Goal: Task Accomplishment & Management: Complete application form

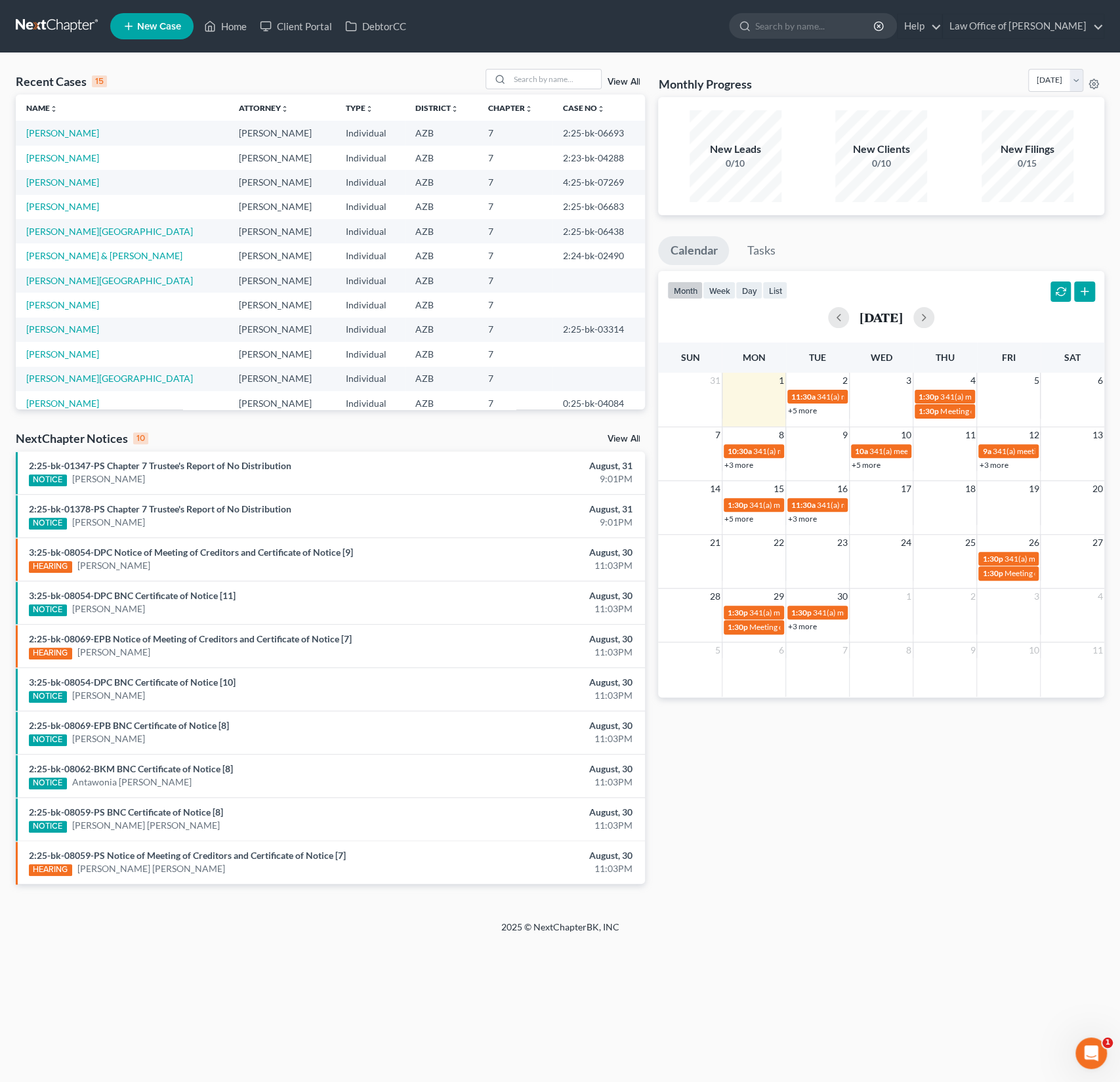
click at [175, 31] on span "New Case" at bounding box center [159, 27] width 44 height 10
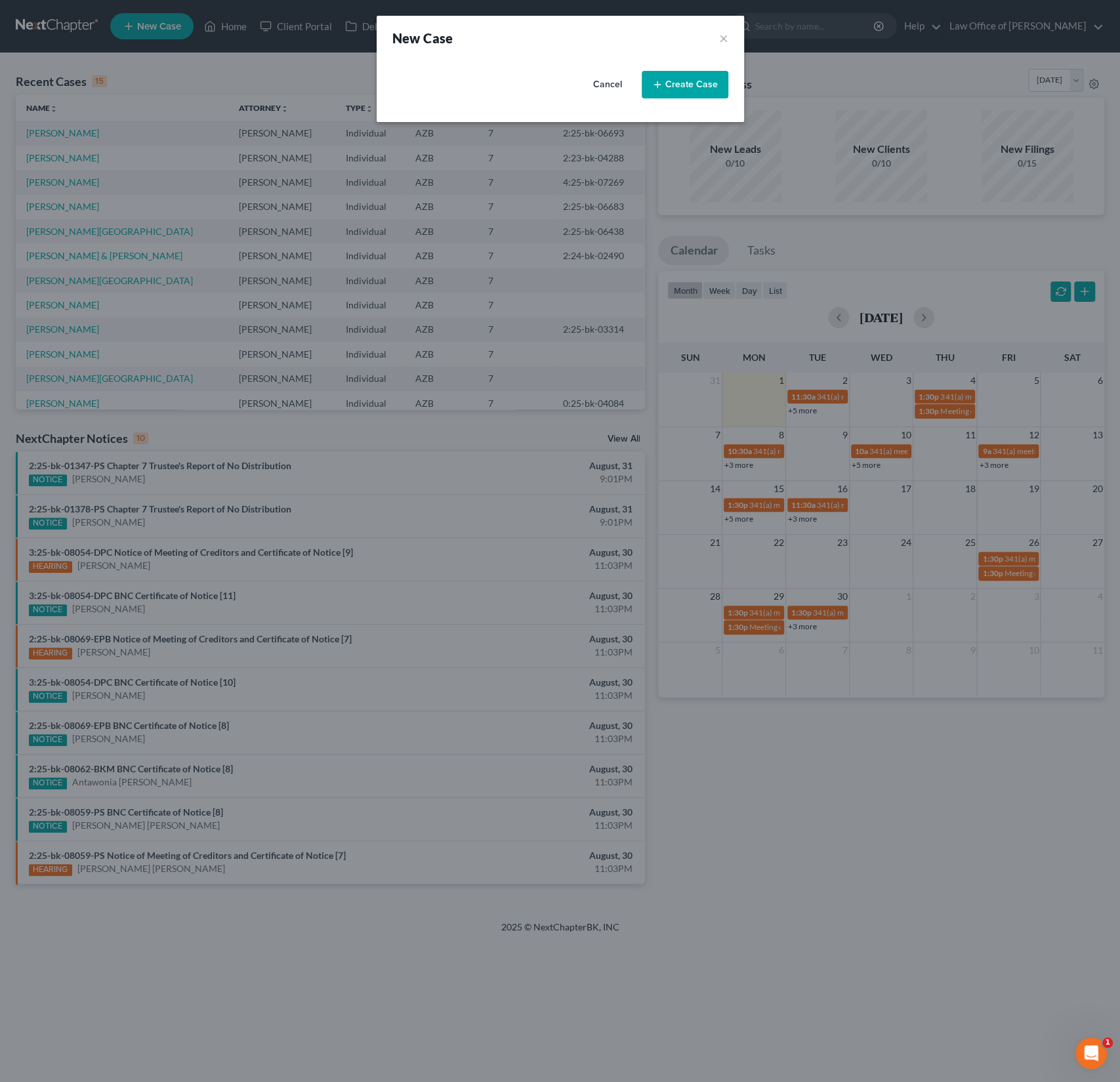
select select "4"
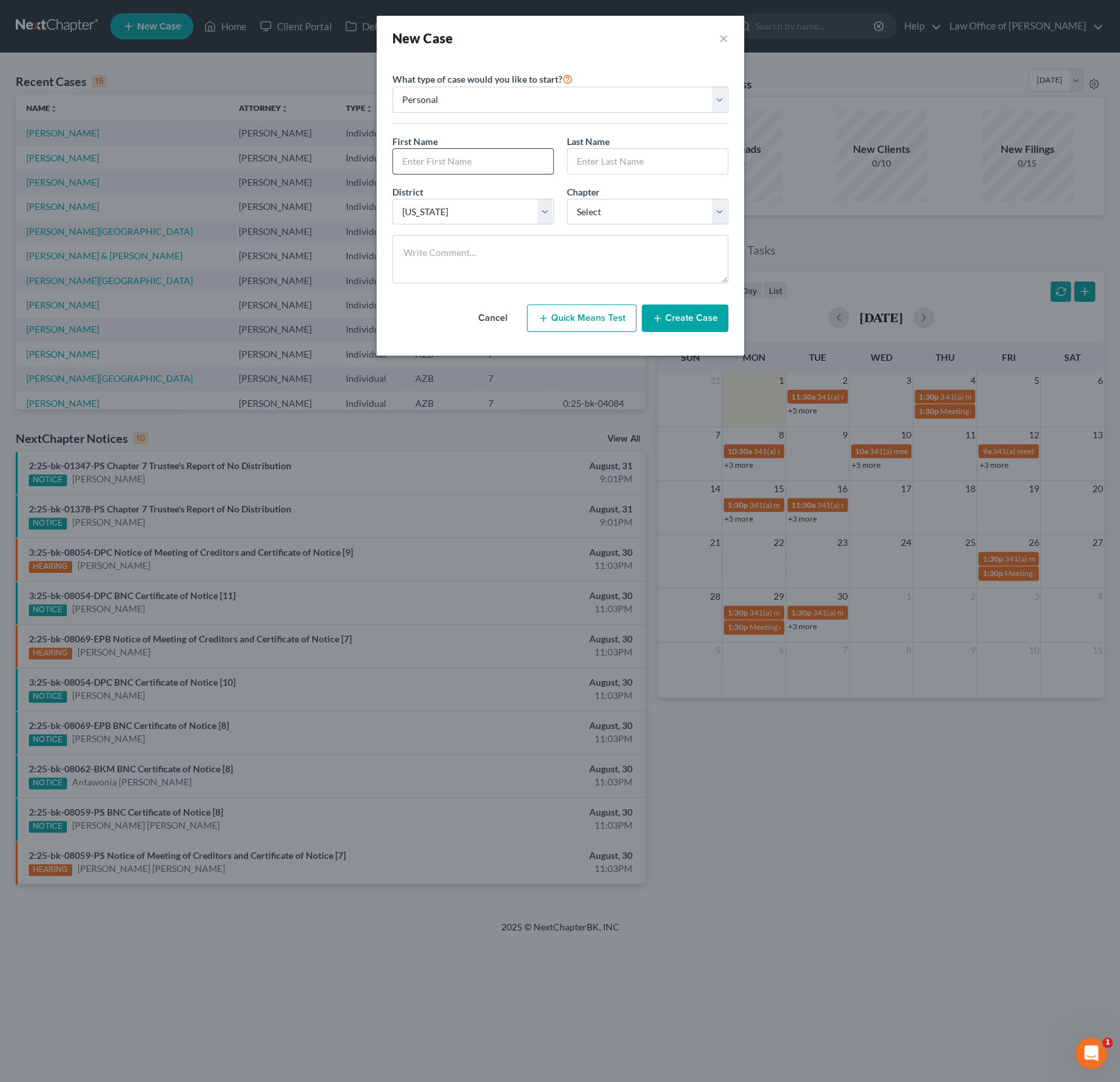
click at [423, 162] on input "text" at bounding box center [472, 161] width 160 height 25
type input "[PERSON_NAME]"
click at [601, 204] on select "Select 7 11 12 13" at bounding box center [648, 212] width 161 height 26
select select "0"
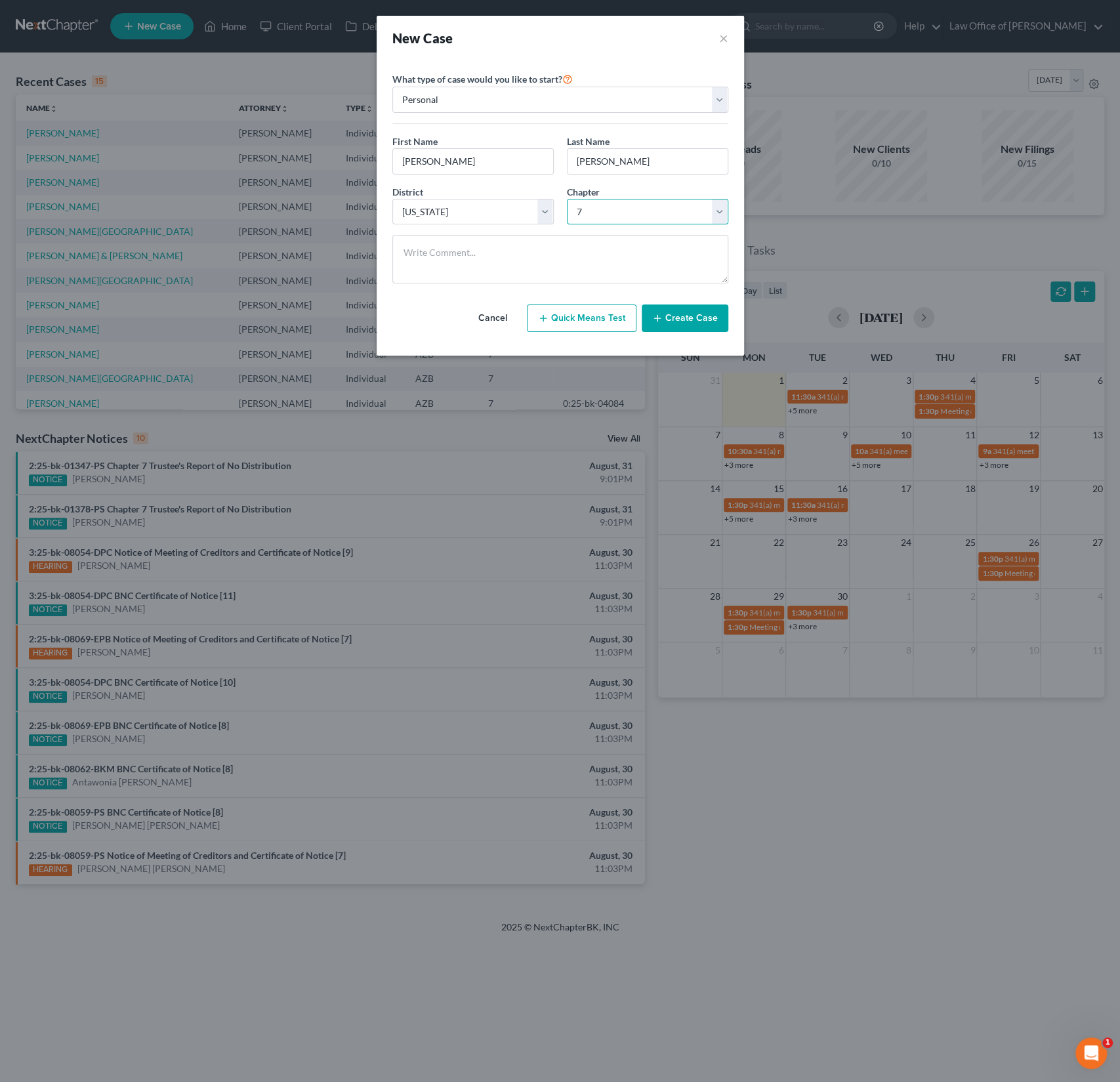
click at [567, 199] on select "Select 7 11 12 13" at bounding box center [648, 212] width 161 height 26
click at [684, 323] on button "Create Case" at bounding box center [685, 319] width 86 height 28
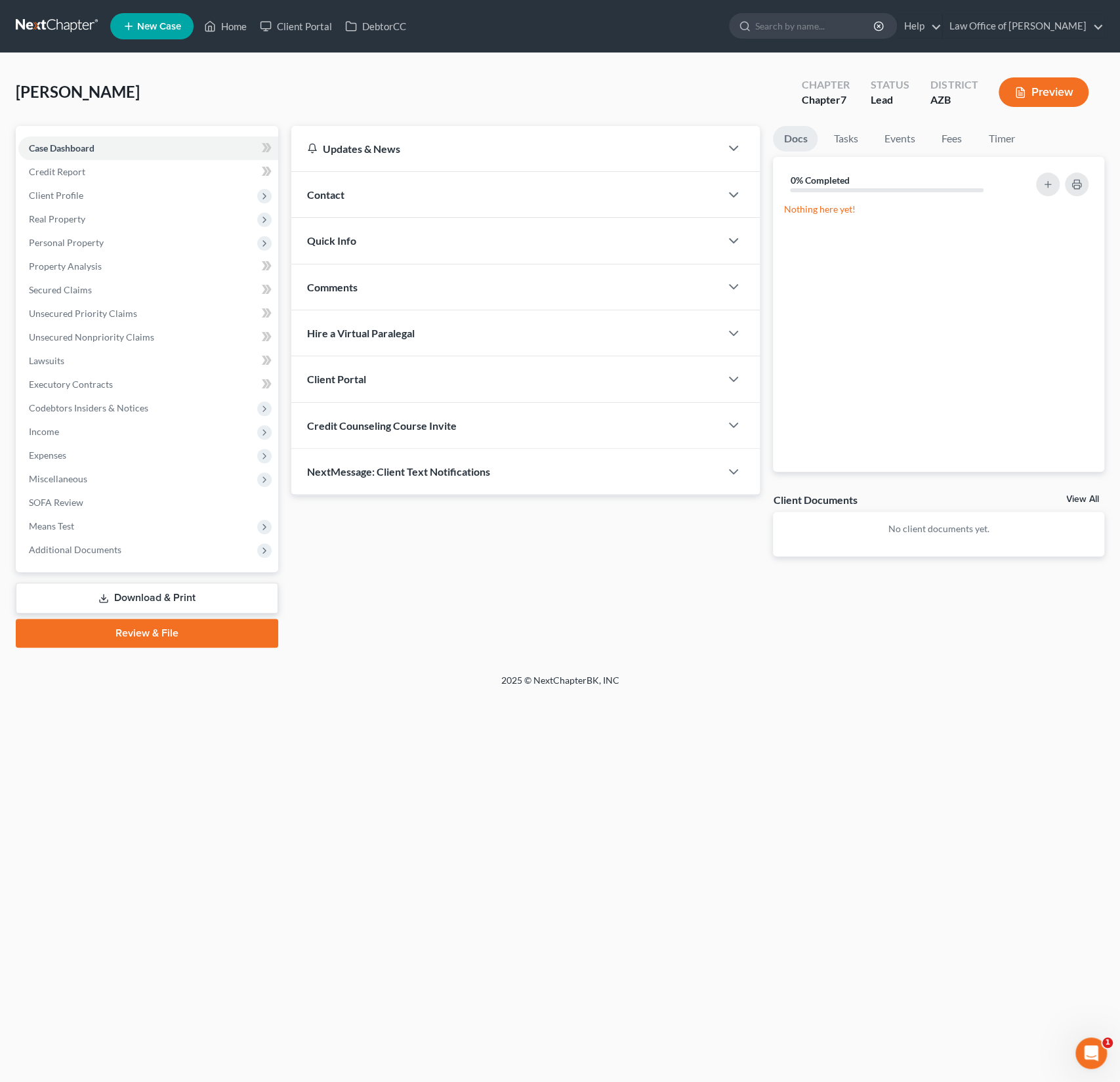
click at [371, 430] on div "Credit Counseling Course Invite" at bounding box center [506, 425] width 429 height 46
click at [361, 473] on input "text" at bounding box center [450, 477] width 286 height 25
paste input "[EMAIL_ADDRESS][DOMAIN_NAME]"
type input "[EMAIL_ADDRESS][DOMAIN_NAME]"
click at [689, 477] on button "Send Email" at bounding box center [675, 477] width 137 height 26
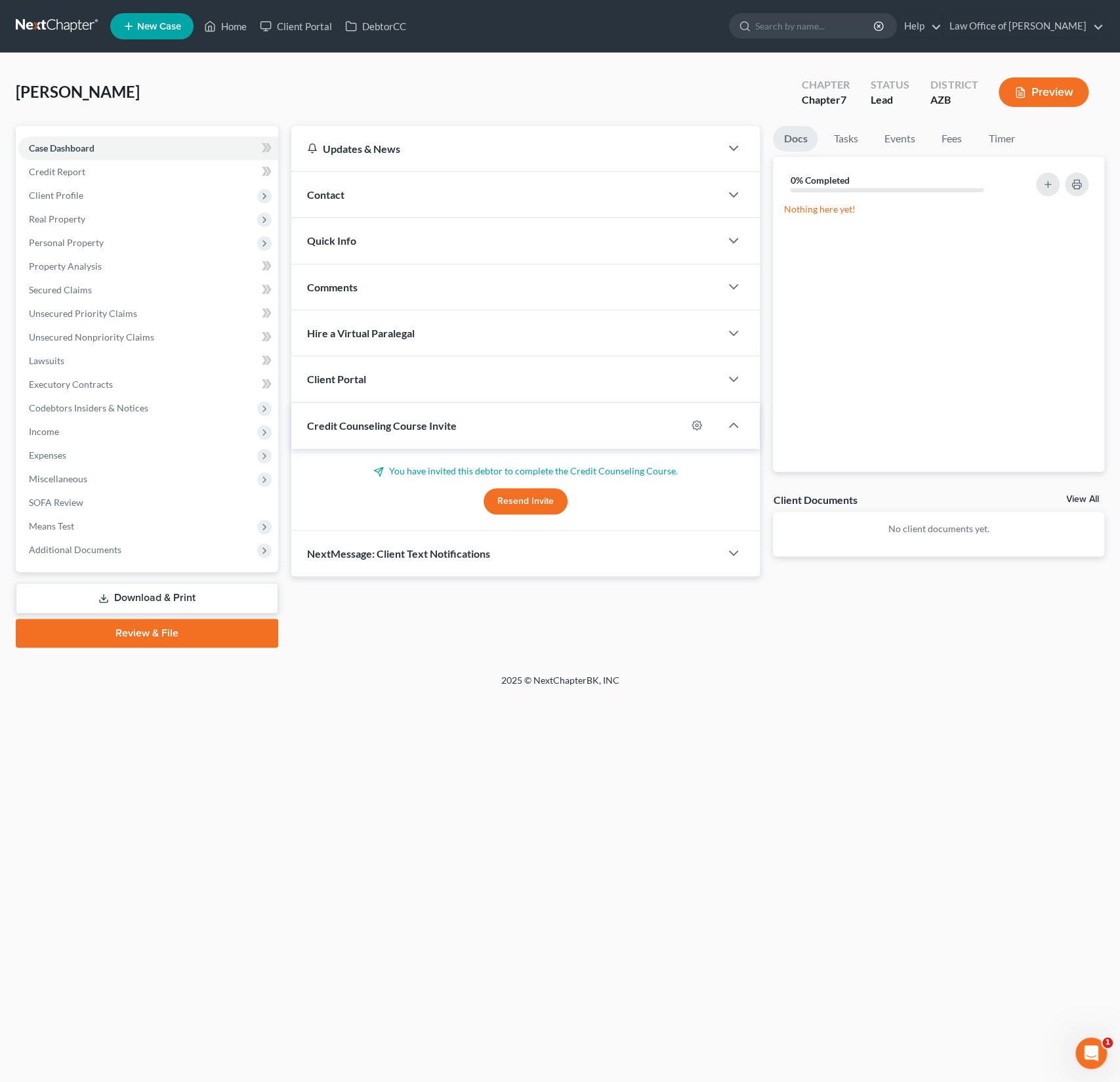
click at [416, 386] on div "Client Portal" at bounding box center [506, 379] width 429 height 46
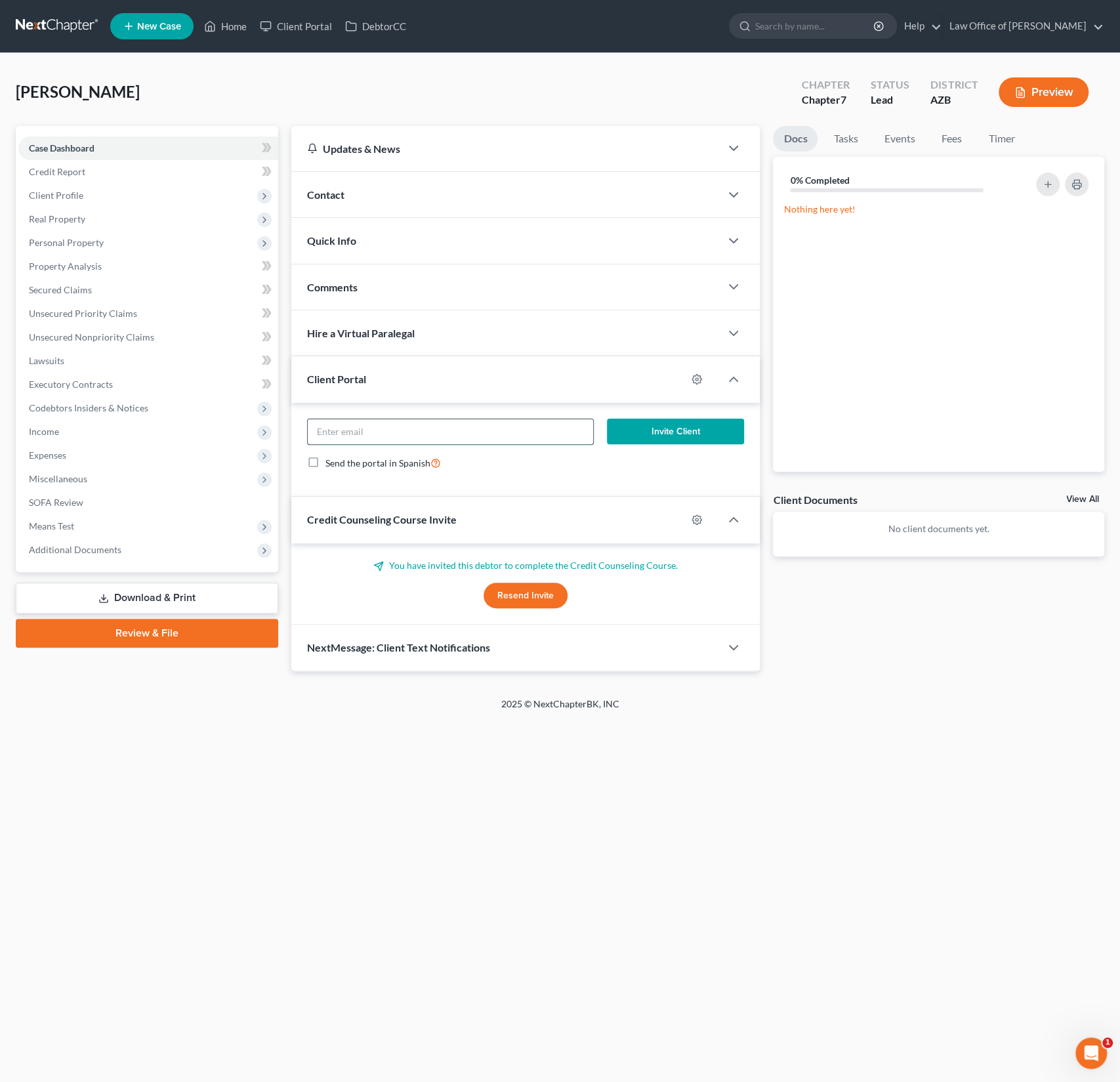
click at [359, 433] on input "email" at bounding box center [450, 432] width 286 height 25
paste input "[EMAIL_ADDRESS][DOMAIN_NAME]"
type input "[EMAIL_ADDRESS][DOMAIN_NAME]"
click at [704, 477] on form "[EMAIL_ADDRESS][DOMAIN_NAME] Invite Client Send the portal in Spanish" at bounding box center [525, 450] width 450 height 63
click at [682, 434] on button "Invite Client" at bounding box center [675, 432] width 137 height 26
